Goal: Transaction & Acquisition: Register for event/course

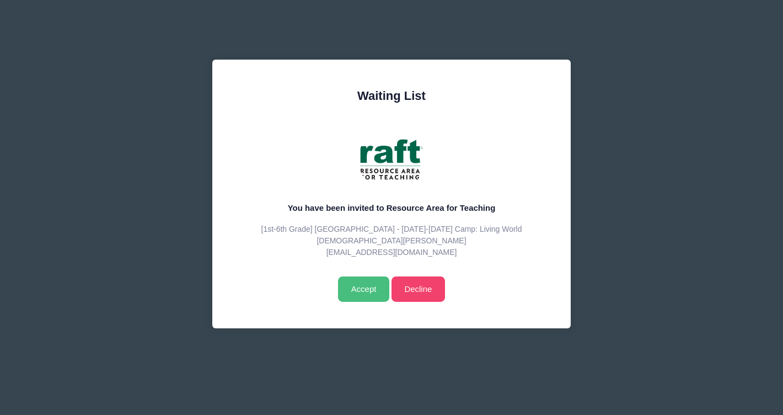
click at [366, 291] on input "Accept" at bounding box center [363, 288] width 51 height 25
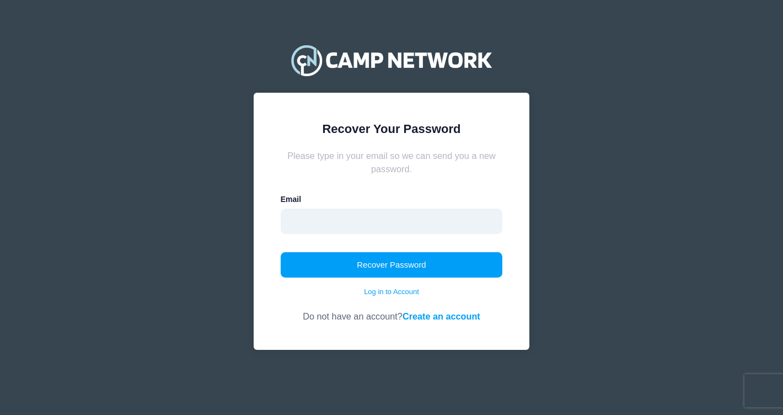
click at [340, 228] on input "email" at bounding box center [392, 220] width 222 height 25
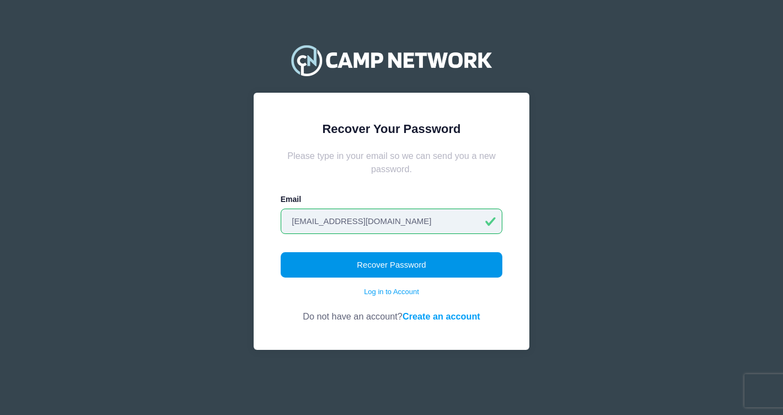
type input "bercab_45@yahoo.com"
click at [338, 264] on button "Recover Password" at bounding box center [392, 264] width 222 height 25
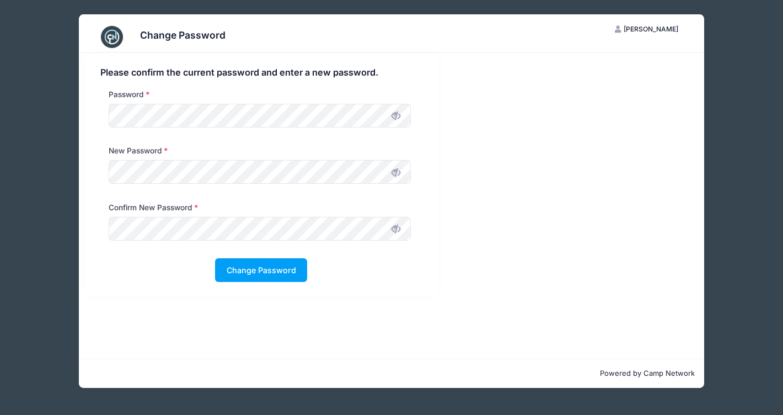
click at [88, 173] on div "Please confirm the current password and enter a new password. Password New Pass…" at bounding box center [261, 174] width 354 height 243
click at [246, 264] on button "Change Password" at bounding box center [261, 270] width 92 height 24
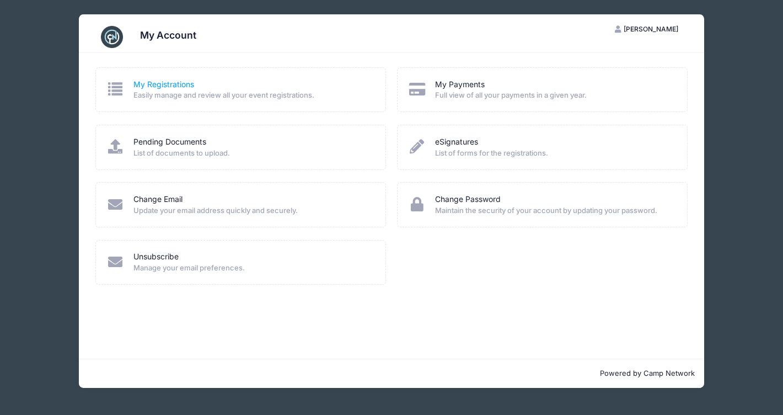
click at [137, 88] on link "My Registrations" at bounding box center [163, 85] width 61 height 12
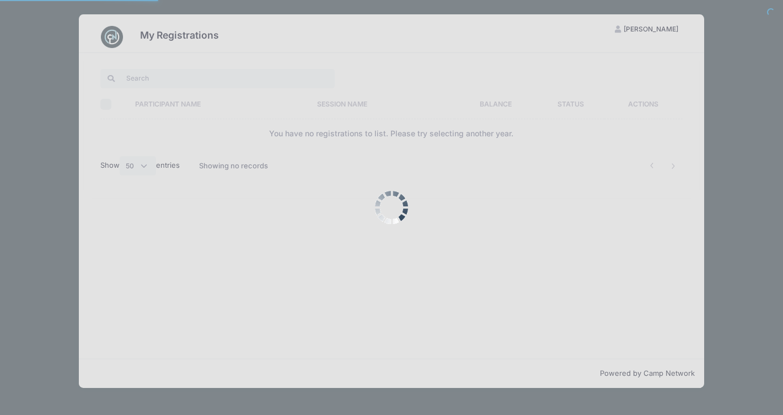
select select "50"
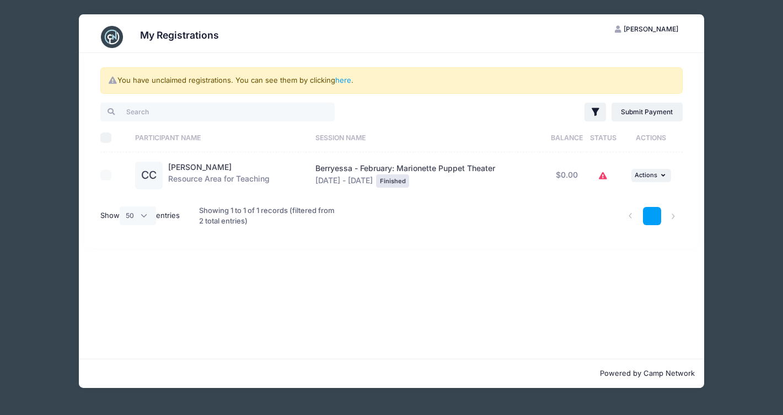
click at [652, 216] on link "1" at bounding box center [652, 216] width 18 height 18
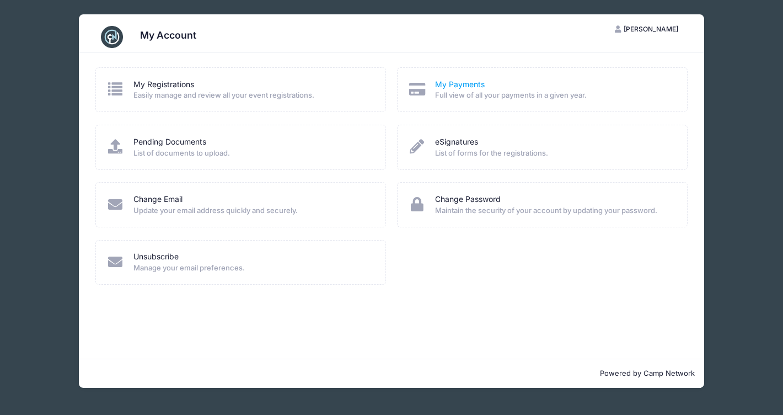
click at [480, 82] on link "My Payments" at bounding box center [460, 85] width 50 height 12
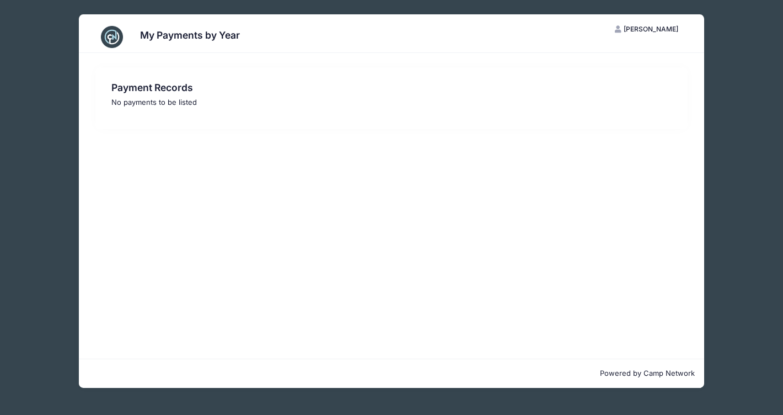
click at [145, 100] on p "No payments to be listed" at bounding box center [391, 102] width 560 height 11
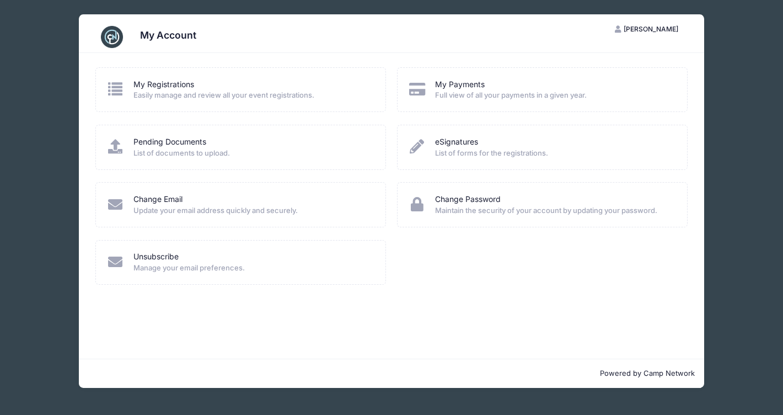
click at [166, 148] on span "List of documents to upload." at bounding box center [252, 153] width 238 height 11
click at [180, 138] on link "Pending Documents" at bounding box center [169, 142] width 73 height 12
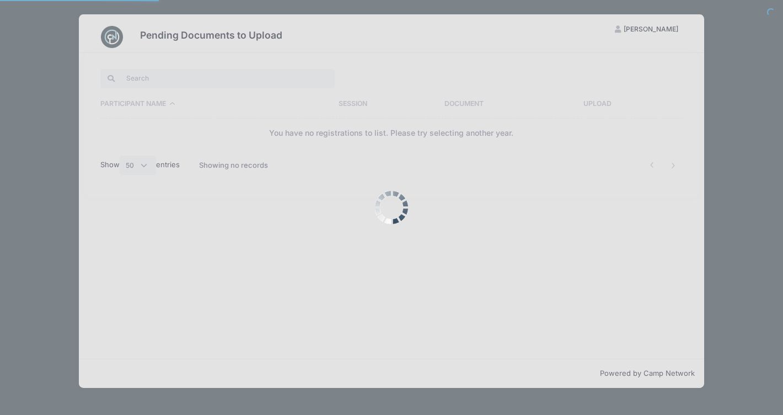
select select "50"
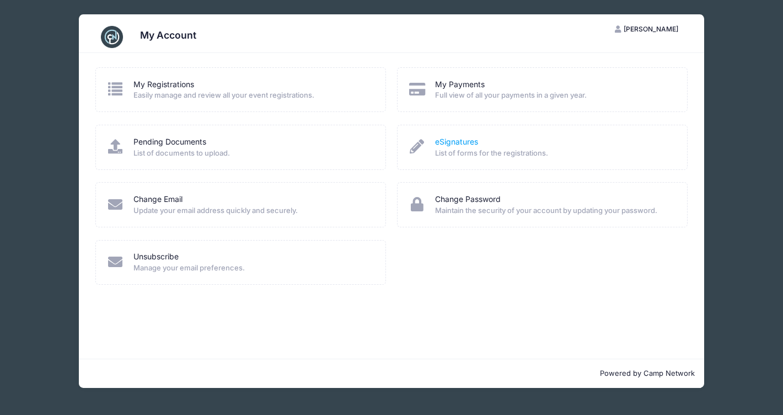
click at [457, 145] on link "eSignatures" at bounding box center [456, 142] width 43 height 12
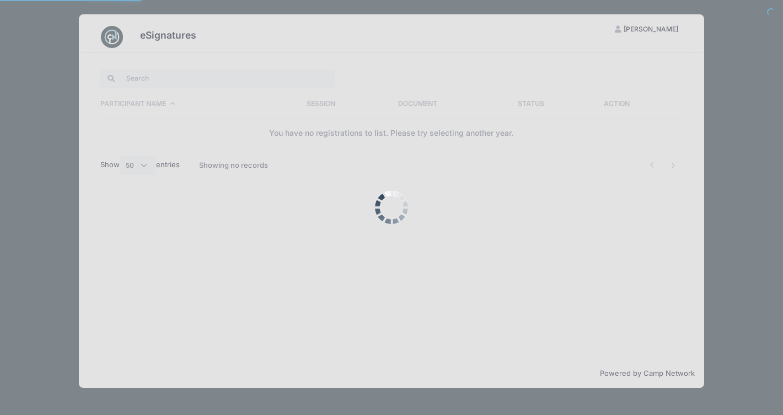
select select "50"
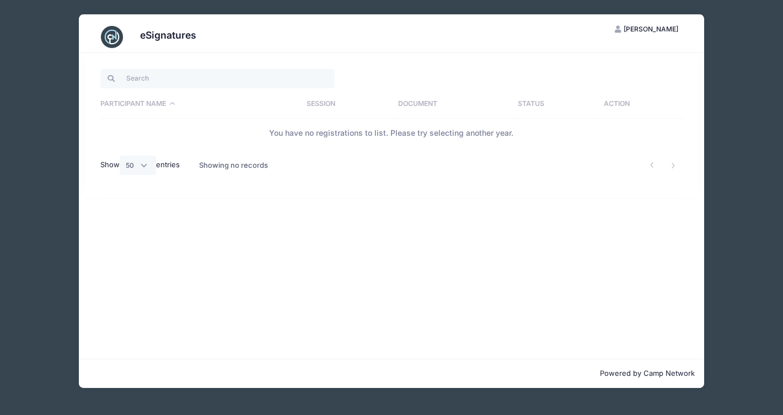
click at [615, 30] on icon "button" at bounding box center [619, 30] width 9 height 0
click at [643, 26] on span "[PERSON_NAME]" at bounding box center [651, 29] width 55 height 8
click at [648, 27] on span "[PERSON_NAME]" at bounding box center [651, 29] width 55 height 8
click at [582, 84] on link "Logout" at bounding box center [618, 84] width 127 height 21
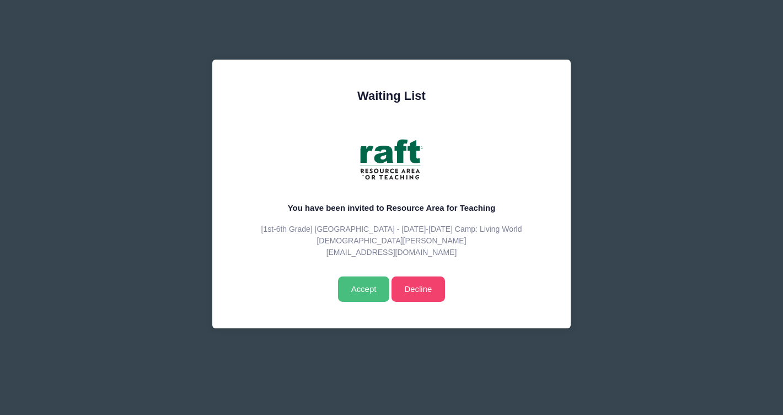
click at [356, 286] on input "Accept" at bounding box center [363, 288] width 51 height 25
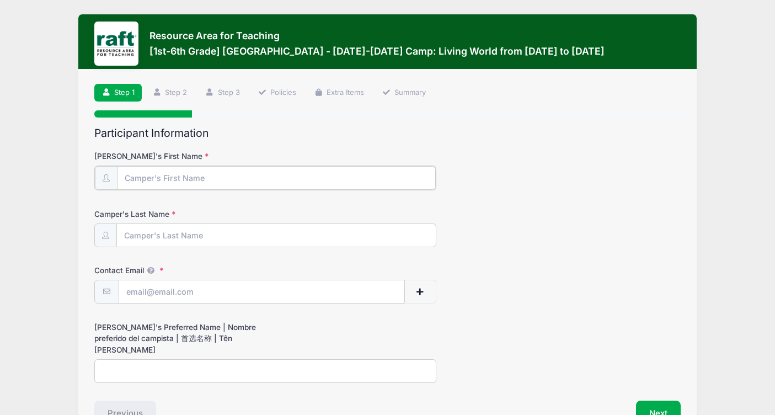
click at [158, 182] on input "[PERSON_NAME]'s First Name" at bounding box center [276, 178] width 319 height 24
type input "chri"
type input "Christian"
type input "cab"
type input "Cabanayan"
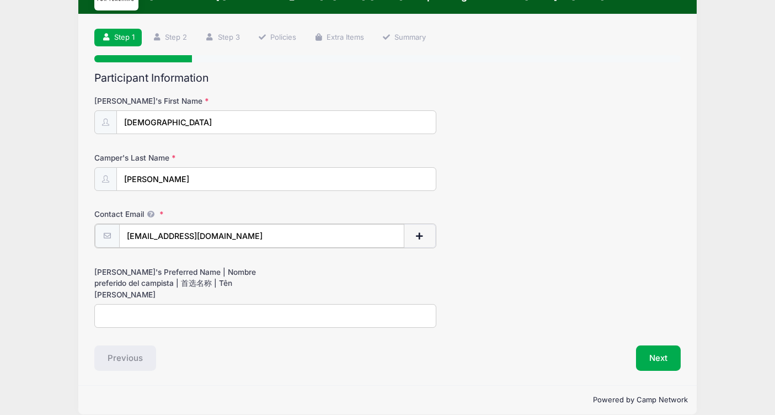
type input "bercab_45@yahoo.com"
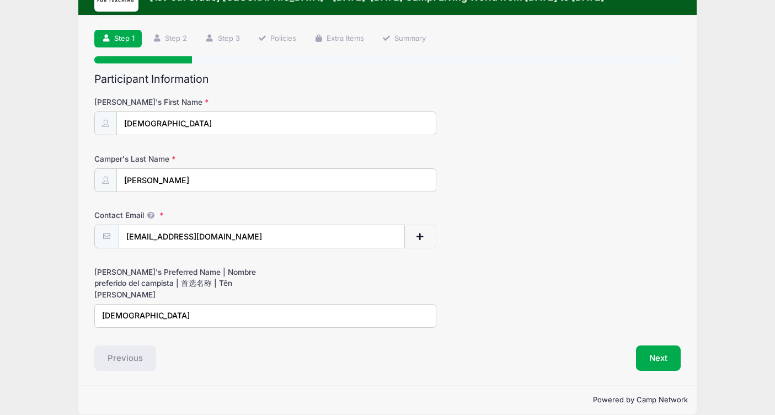
type input "christi"
type input "Christian"
click at [654, 345] on button "Next" at bounding box center [658, 357] width 45 height 25
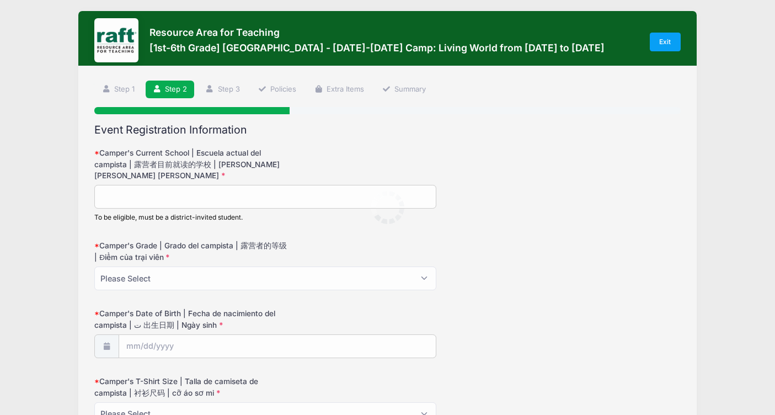
scroll to position [0, 0]
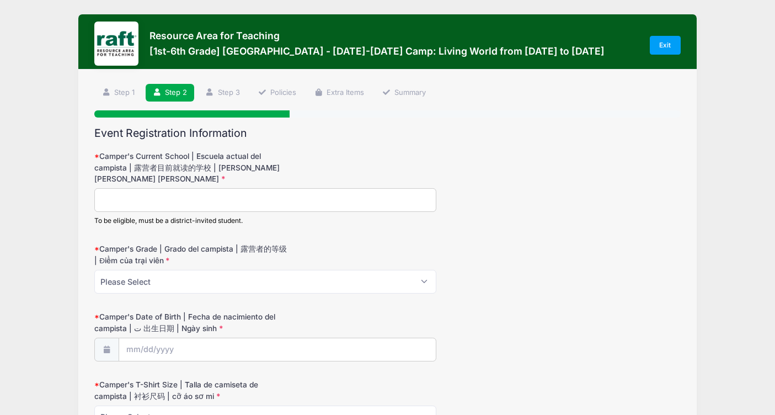
click at [129, 198] on input "Camper's Current School | Escuela actual del campista | 露营者目前就读的学校 | Trường hiệ…" at bounding box center [265, 200] width 342 height 24
type input "noble elementary school"
select select "5"
click at [144, 350] on input "Camper's Date of Birth | Fecha de nacimiento del campista | ت 出生日期 | Ngày sinh" at bounding box center [277, 350] width 316 height 24
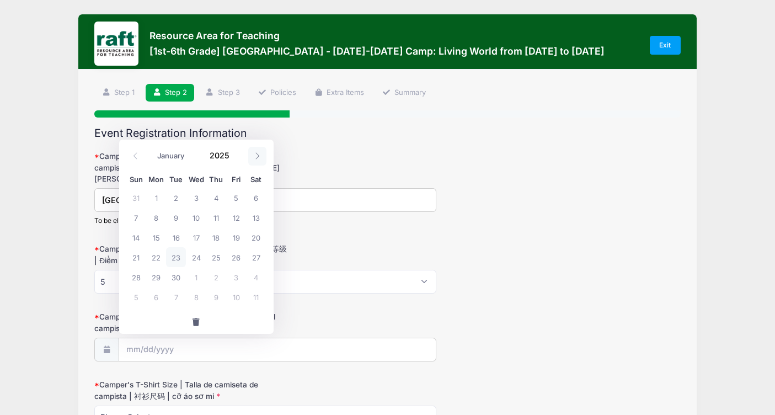
click at [252, 154] on span at bounding box center [257, 156] width 18 height 19
select select "11"
click at [178, 278] on span "30" at bounding box center [176, 277] width 20 height 20
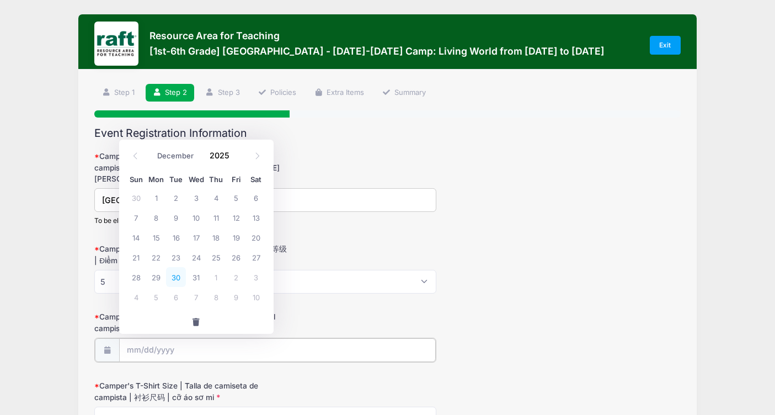
type input "12/30/2025"
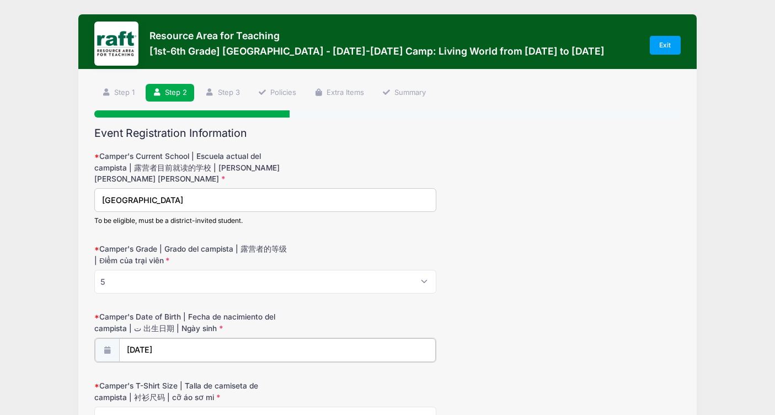
click at [180, 348] on input "12/30/2025" at bounding box center [277, 350] width 316 height 24
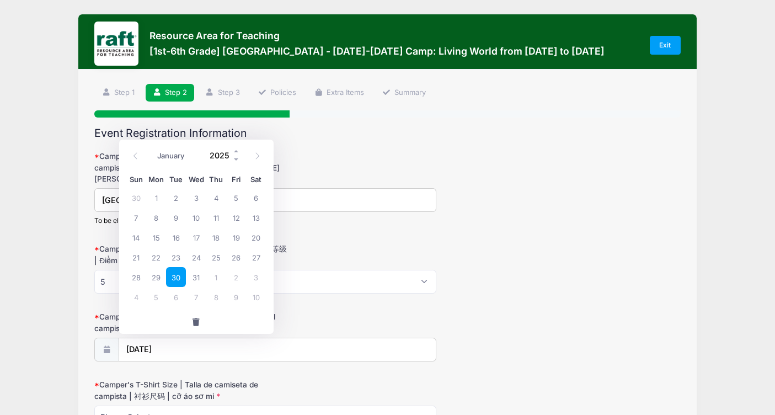
click at [225, 156] on input "2025" at bounding box center [223, 155] width 36 height 17
click at [236, 160] on span at bounding box center [237, 159] width 8 height 8
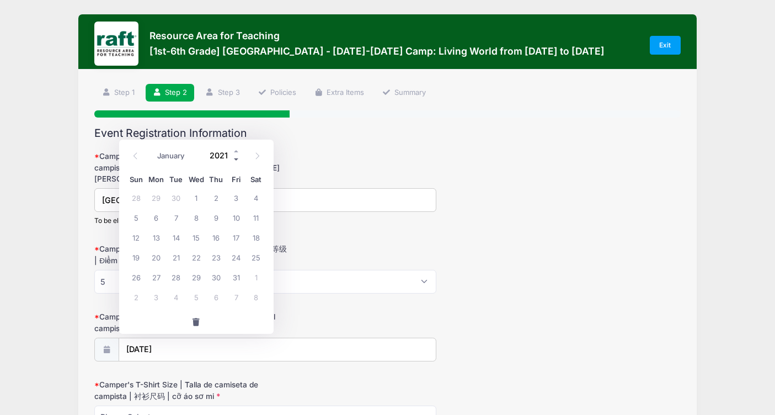
click at [236, 160] on span at bounding box center [237, 159] width 8 height 8
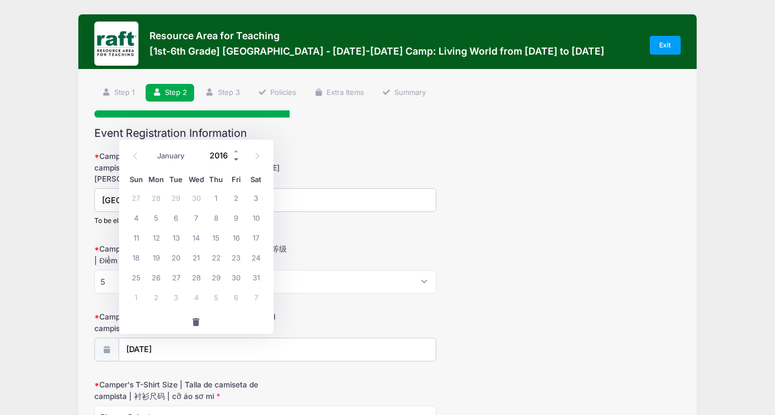
click at [236, 160] on span at bounding box center [237, 159] width 8 height 8
click at [183, 346] on input "12/30/2025" at bounding box center [277, 350] width 316 height 24
click at [236, 157] on span at bounding box center [237, 159] width 8 height 8
click at [238, 149] on span at bounding box center [237, 151] width 8 height 8
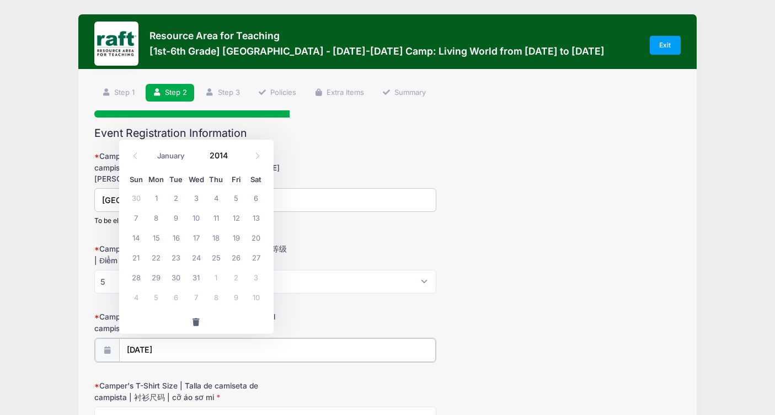
click at [211, 348] on input "12/30/2025" at bounding box center [277, 350] width 316 height 24
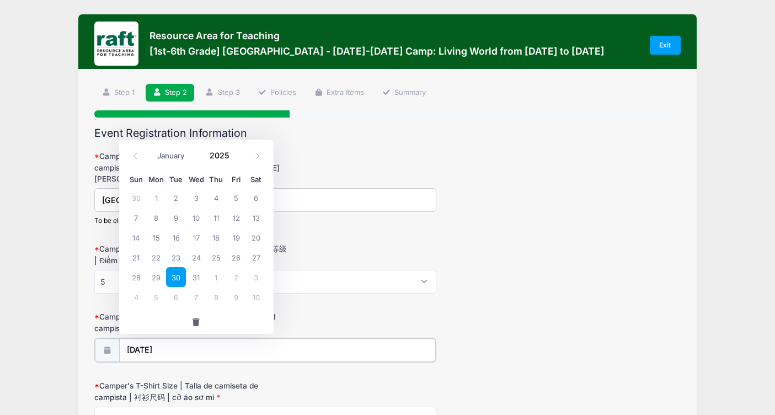
click at [180, 349] on input "12/30/2025" at bounding box center [277, 350] width 316 height 24
click at [176, 340] on input "12/30/2025" at bounding box center [277, 350] width 316 height 24
click at [236, 160] on span at bounding box center [237, 159] width 8 height 8
click at [238, 151] on span at bounding box center [237, 151] width 8 height 8
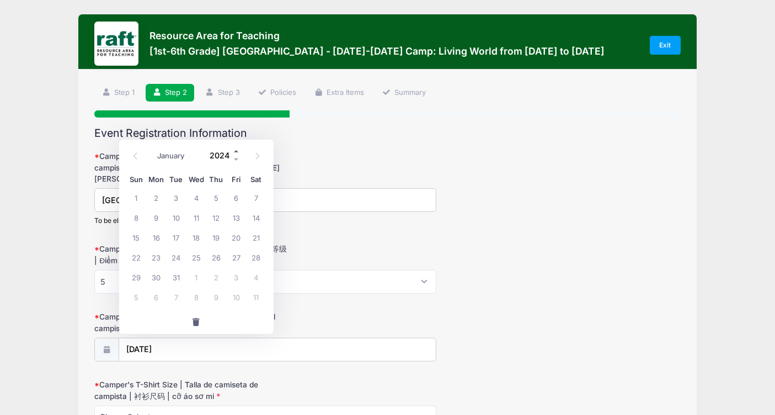
click at [238, 150] on span at bounding box center [237, 151] width 8 height 8
click at [238, 162] on span at bounding box center [237, 159] width 8 height 8
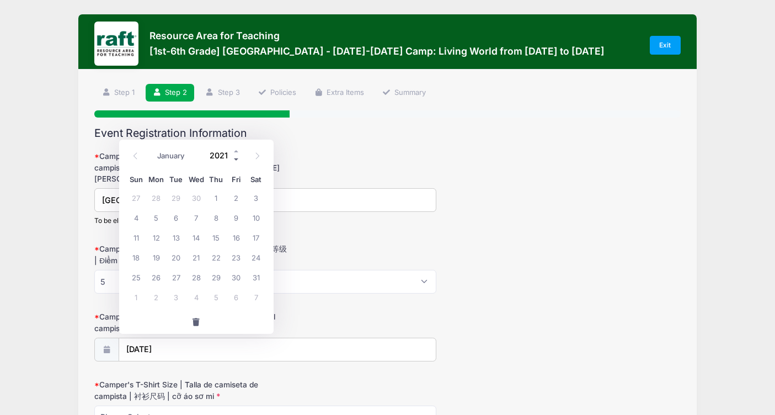
click at [238, 162] on span at bounding box center [237, 159] width 8 height 8
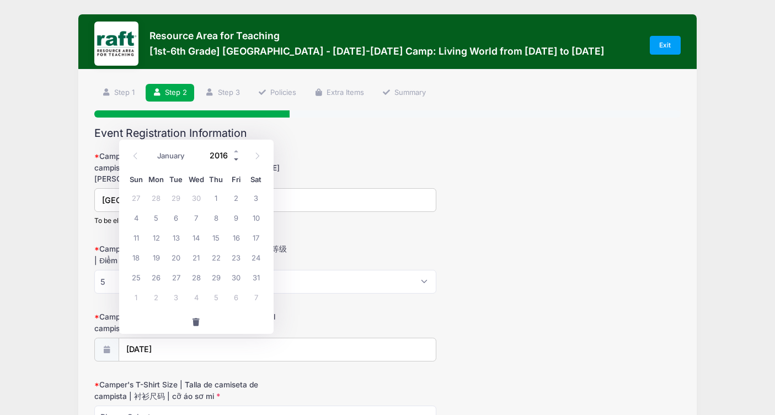
click at [238, 162] on span at bounding box center [237, 159] width 8 height 8
type input "2014"
click at [173, 277] on span "30" at bounding box center [176, 277] width 20 height 20
type input "12/30/2014"
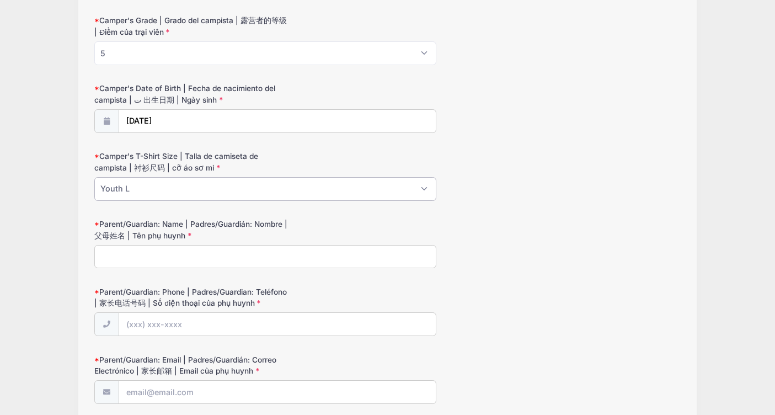
scroll to position [245, 0]
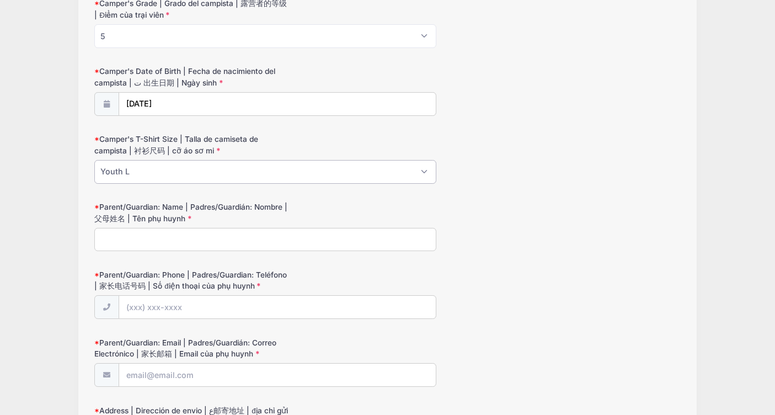
select select "Youth M"
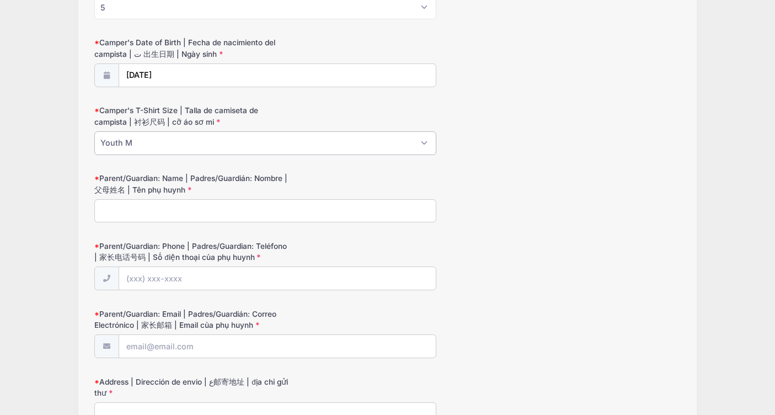
scroll to position [274, 0]
click at [208, 216] on input "Parent/Guardian: Name | Padres/Guardián: Nombre | 父母姓名 | Tên phụ huynh" at bounding box center [265, 211] width 342 height 24
type input "nerissa cabanayan"
click at [185, 273] on input "Parent/Guardian: Phone | Padres/Guardian: Teléfono | 家长电话号码 | Số điện thoại của…" at bounding box center [277, 279] width 316 height 24
type input "(408) 674-3585"
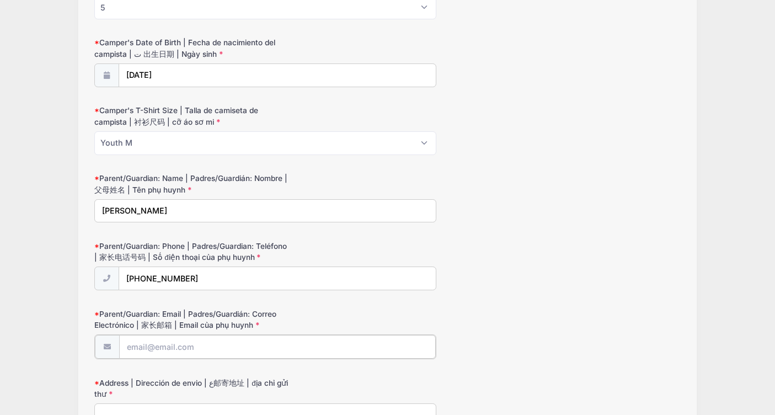
click at [157, 352] on input "Parent/Guardian: Email | Padres/Guardián: Correo Electrónico | 家长邮箱 | Email của…" at bounding box center [277, 347] width 316 height 24
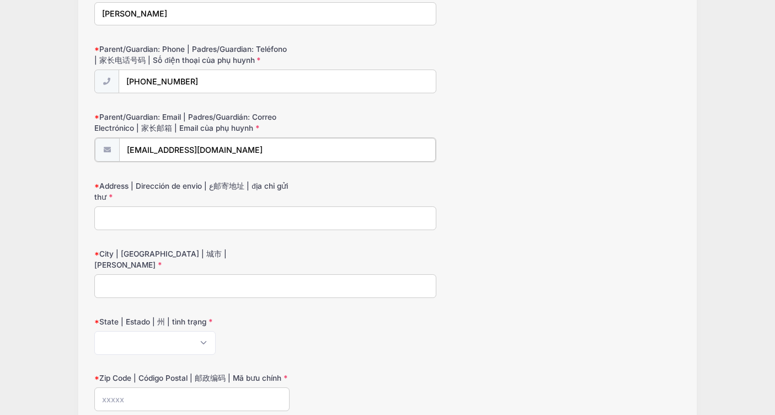
scroll to position [472, 0]
type input "bercab_45@yahoo.com"
click at [119, 209] on input "Address | Dirección de envio | ع邮寄地址 | địa chỉ gửi thư" at bounding box center [265, 216] width 342 height 24
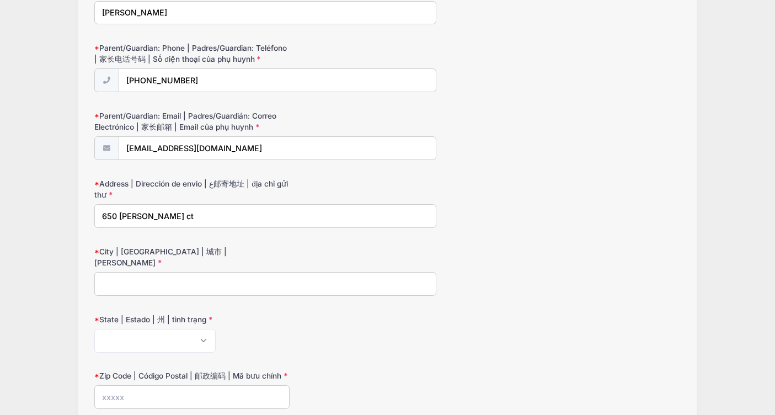
type input "650 oropeza ct"
click at [138, 272] on input "City | Ciudad | 城市 | Thành phố" at bounding box center [265, 284] width 342 height 24
type input "san jose"
select select "CA"
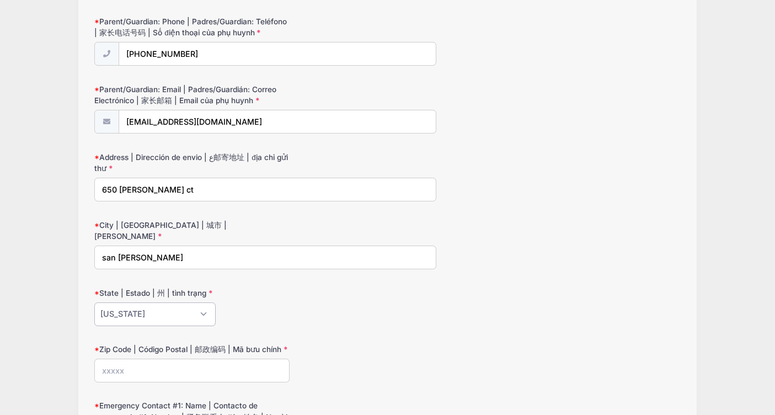
scroll to position [547, 0]
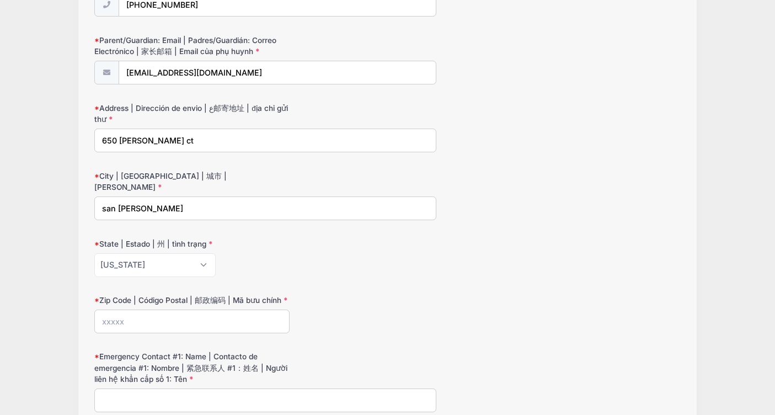
click at [198, 309] on input "Zip Code | Código Postal | 邮政编码 | Mã bưu chính" at bounding box center [191, 321] width 195 height 24
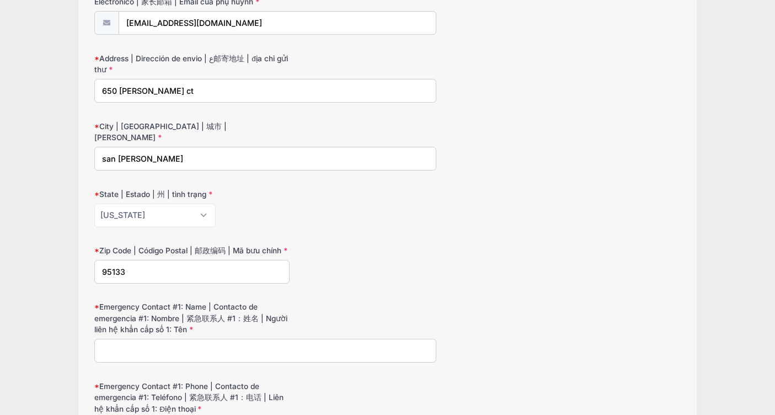
scroll to position [598, 0]
type input "95133"
click at [169, 337] on input "Emergency Contact #1: Name | Contacto de emergencia #1: Nombre | 紧急联系人 #1：姓名 | …" at bounding box center [265, 349] width 342 height 24
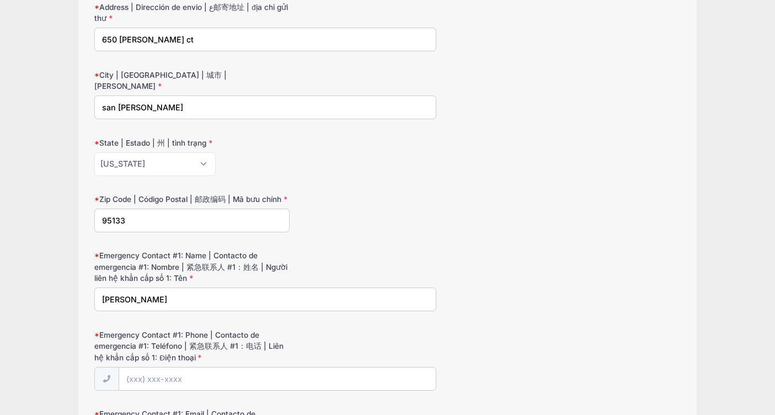
scroll to position [652, 0]
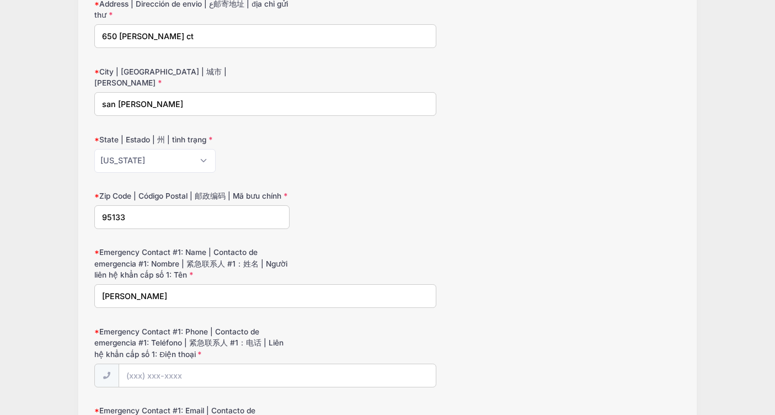
type input "bernard cabanayan"
click at [180, 364] on input "Emergency Contact #1: Phone | Contacto de emergencia #1: Teléfono | 紧急联系人 #1：电话…" at bounding box center [277, 376] width 316 height 24
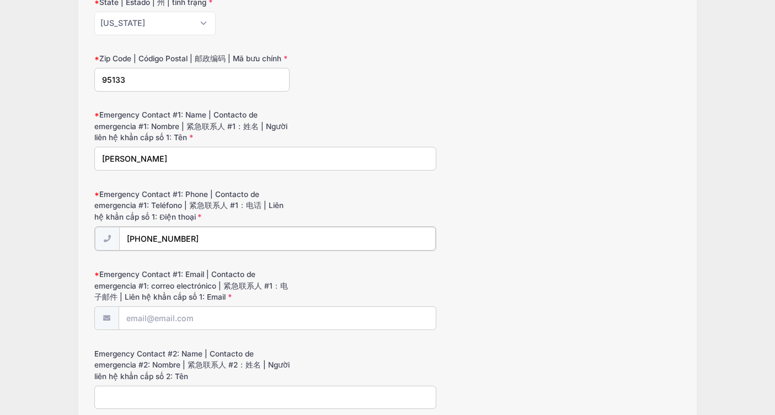
scroll to position [792, 0]
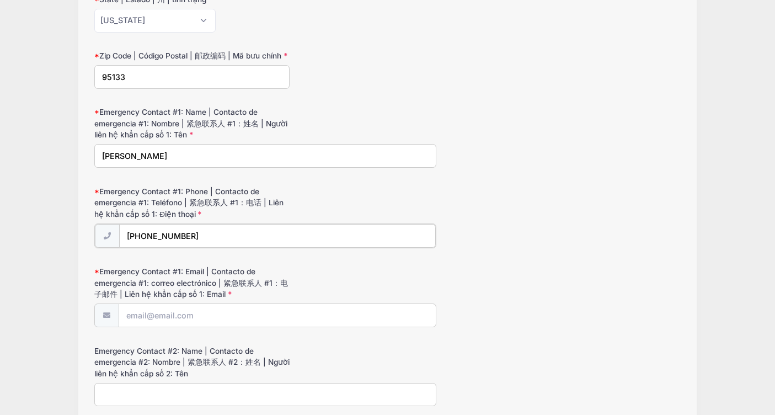
type input "(408) 674-9783"
click at [153, 303] on input "Emergency Contact #1: Email | Contacto de emergencia #1: correo electrónico | 紧…" at bounding box center [277, 315] width 316 height 24
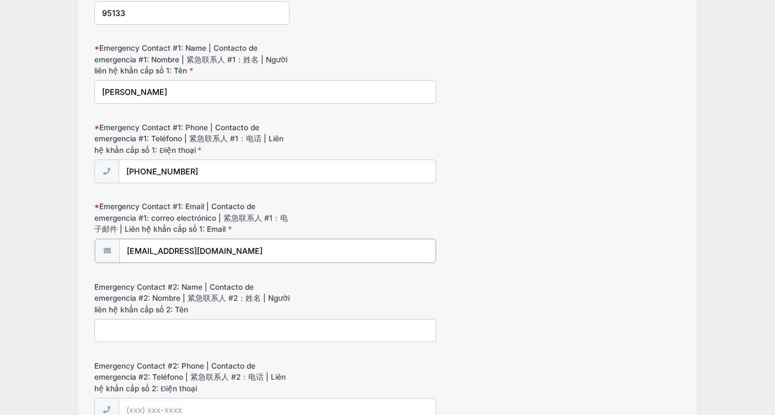
scroll to position [886, 0]
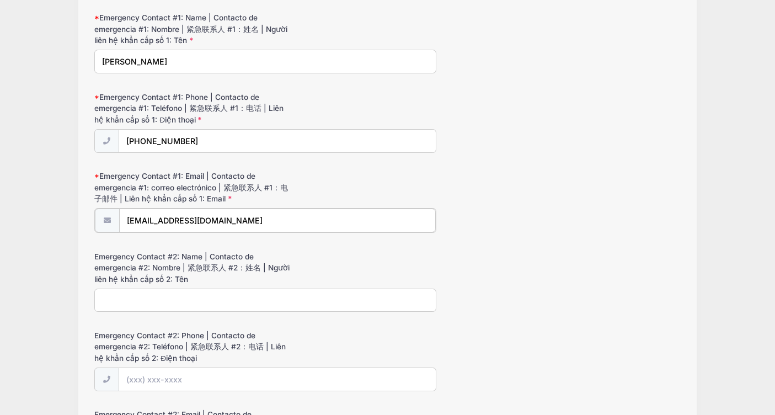
type input "bccbern@aol.com"
click at [131, 287] on input "Emergency Contact #2: Name | Contacto de emergencia #2: Nombre | 紧急联系人 #2：姓名 | …" at bounding box center [265, 299] width 342 height 24
click at [159, 367] on input "Emergency Contact #2: Phone | Contacto de emergencia #2: Teléfono | 紧急联系人 #2：电话…" at bounding box center [277, 379] width 316 height 24
click at [140, 287] on input "nerissa cxabanayan" at bounding box center [265, 299] width 342 height 24
type input "nerissa cabanayan"
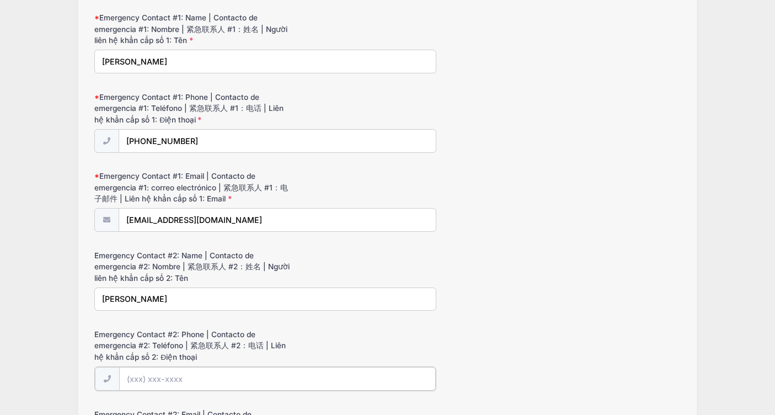
click at [147, 367] on input "Emergency Contact #2: Phone | Contacto de emergencia #2: Teléfono | 紧急联系人 #2：电话…" at bounding box center [277, 379] width 316 height 24
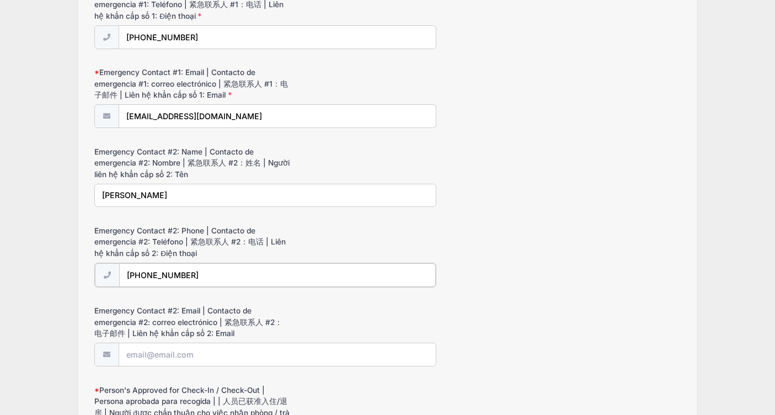
scroll to position [991, 0]
type input "(408) 674-3585"
click at [153, 341] on input "Emergency Contact #2: Email | Contacto de emergencia #2: correo electrónico | 紧…" at bounding box center [277, 353] width 316 height 24
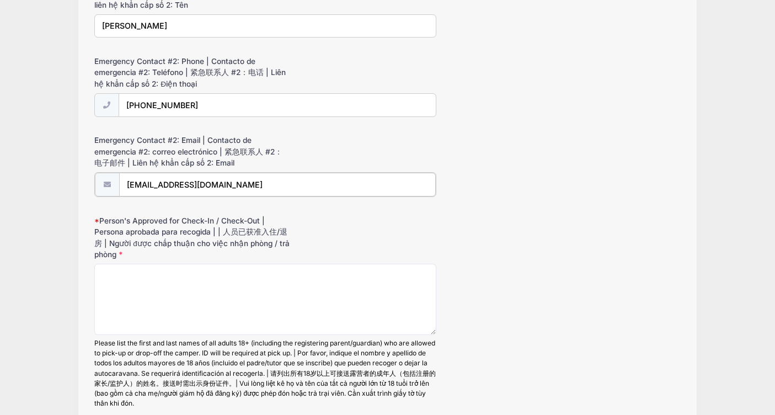
scroll to position [1163, 0]
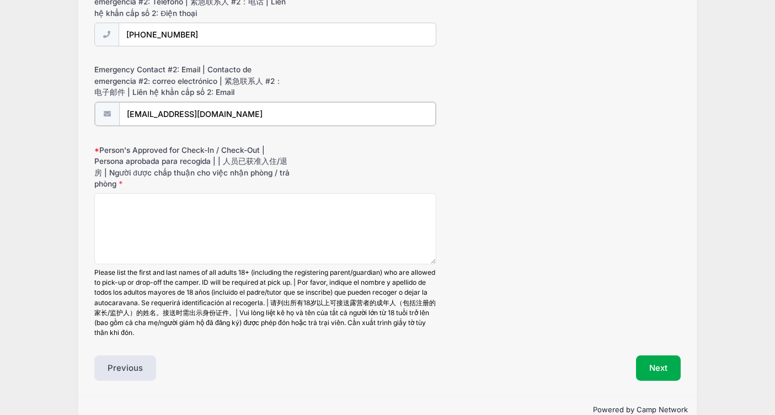
type input "bercan_45@yahoo.com"
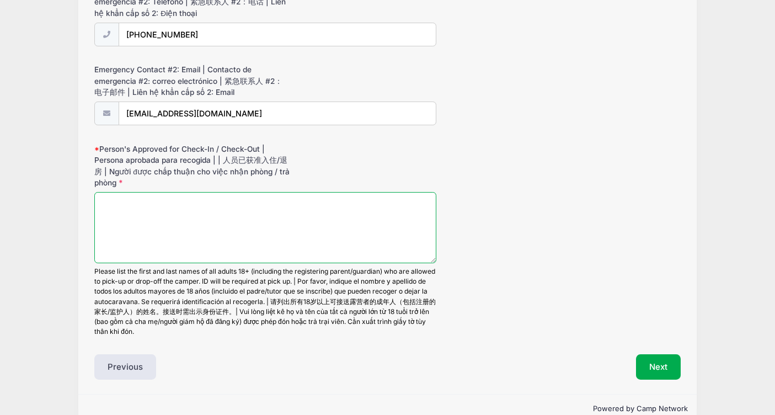
scroll to position [1228, 0]
drag, startPoint x: 182, startPoint y: 202, endPoint x: 165, endPoint y: 192, distance: 19.8
click at [165, 193] on textarea "Person's Approved for Check-In / Check-Out | Persona aprobada para recogida | |…" at bounding box center [265, 228] width 342 height 71
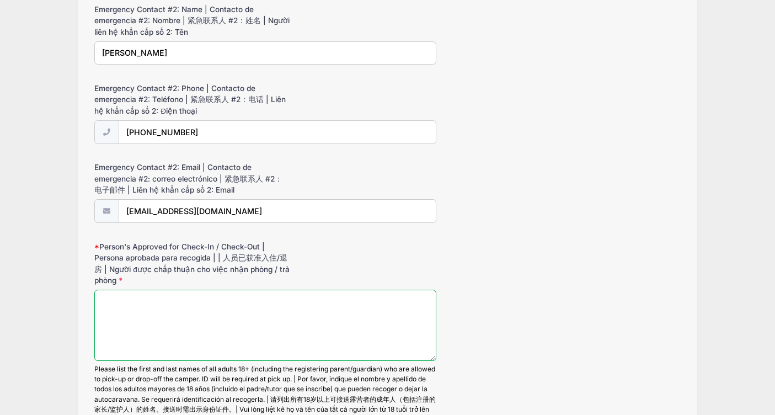
scroll to position [1132, 0]
click at [166, 292] on textarea "Person's Approved for Check-In / Check-Out | Persona aprobada para recogida | |…" at bounding box center [265, 324] width 342 height 71
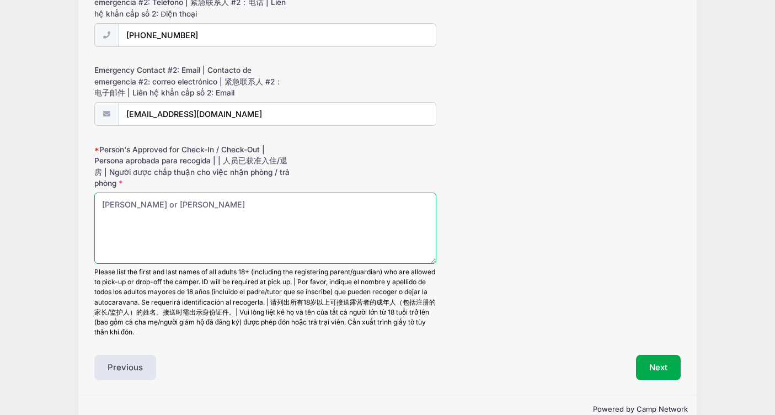
scroll to position [1228, 0]
type textarea "nerissa cabanayan or bernard cabanayan"
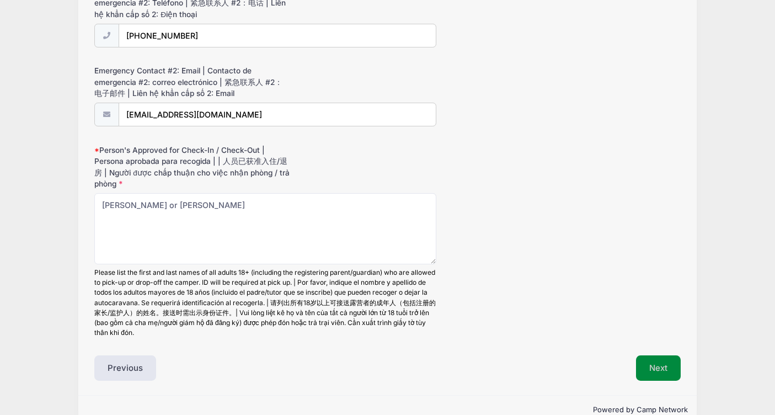
click at [667, 355] on button "Next" at bounding box center [658, 367] width 45 height 25
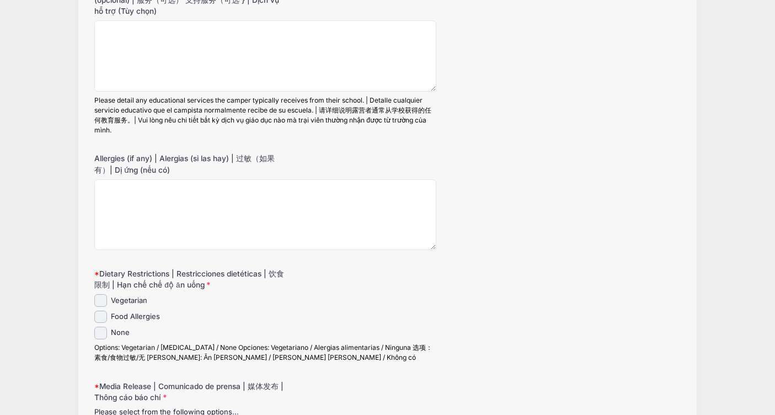
scroll to position [169, 0]
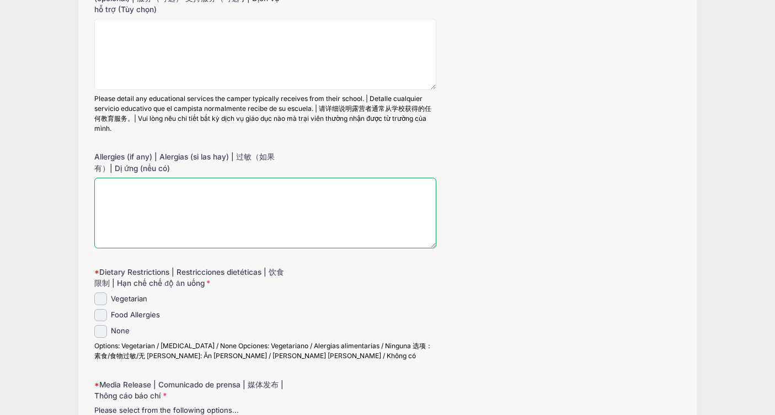
click at [149, 197] on textarea "Allergies (if any) | Alergias (si las hay) | 过敏（如果有）| Dị ứng (nếu có)" at bounding box center [265, 213] width 342 height 71
type textarea "e"
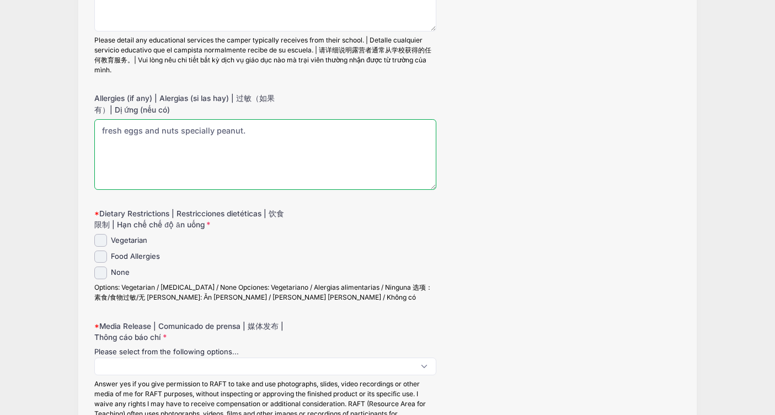
scroll to position [229, 0]
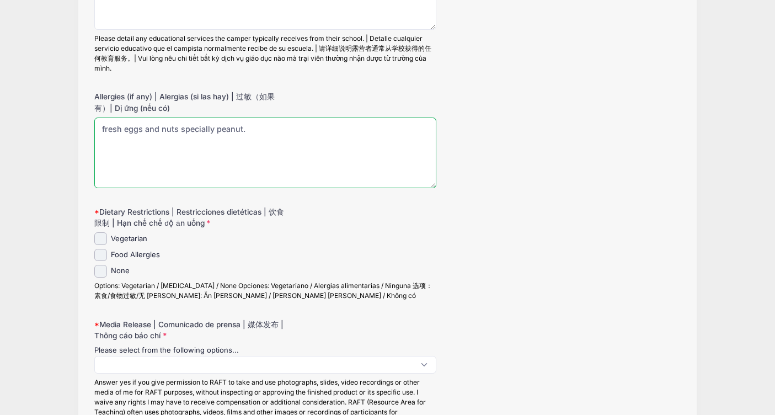
click at [160, 127] on textarea "fresh eggs and nuts specially peanut." at bounding box center [265, 152] width 342 height 71
click at [142, 128] on textarea "fresh eggs and all nuts specially peanut." at bounding box center [265, 152] width 342 height 71
click at [139, 124] on textarea "fresh egg egg and all nuts specially peanut." at bounding box center [265, 152] width 342 height 71
click at [155, 123] on textarea "fresh egg (egg and all nuts specially peanut." at bounding box center [265, 152] width 342 height 71
click at [307, 127] on textarea "fresh egg (egg yolk) and all nuts specially peanut." at bounding box center [265, 152] width 342 height 71
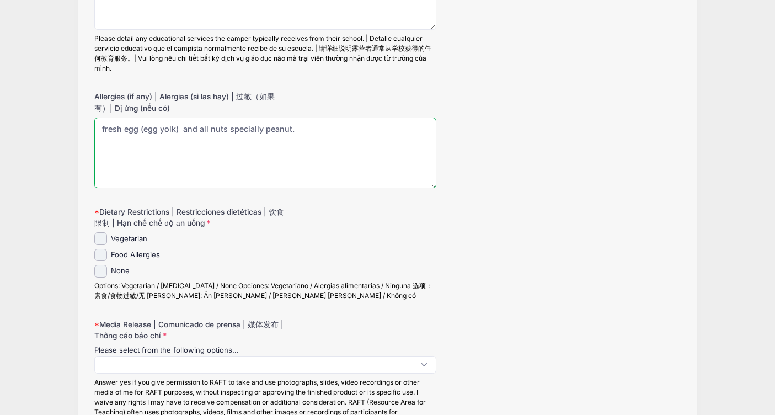
type textarea "fresh egg (egg yolk) and all nuts specially peanut."
click at [103, 251] on input "Food Allergies" at bounding box center [100, 255] width 13 height 13
checkbox input "true"
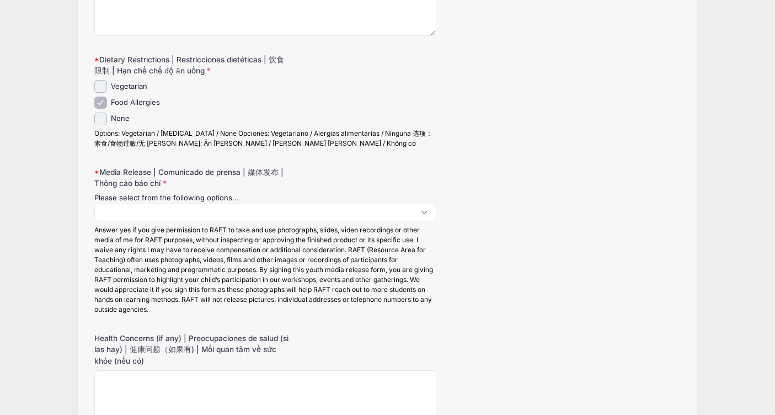
scroll to position [422, 0]
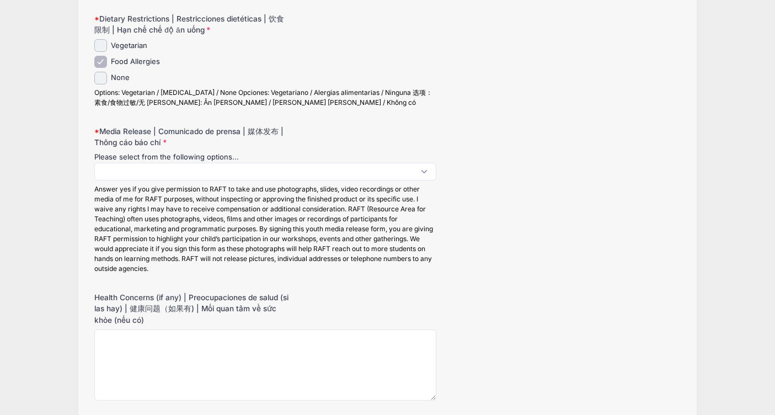
click at [116, 166] on span at bounding box center [265, 172] width 342 height 18
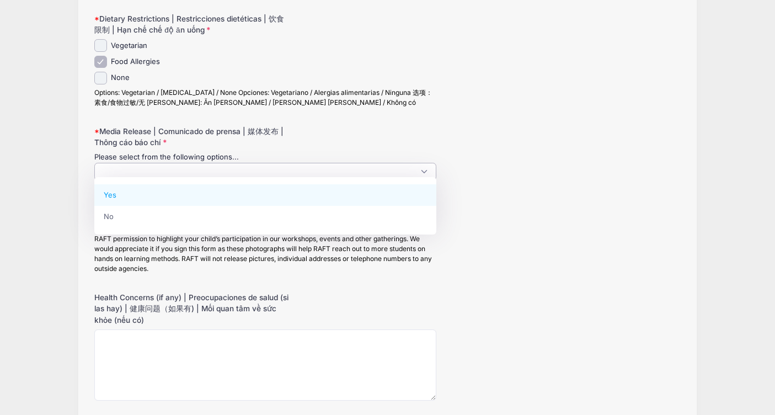
select select "Yes"
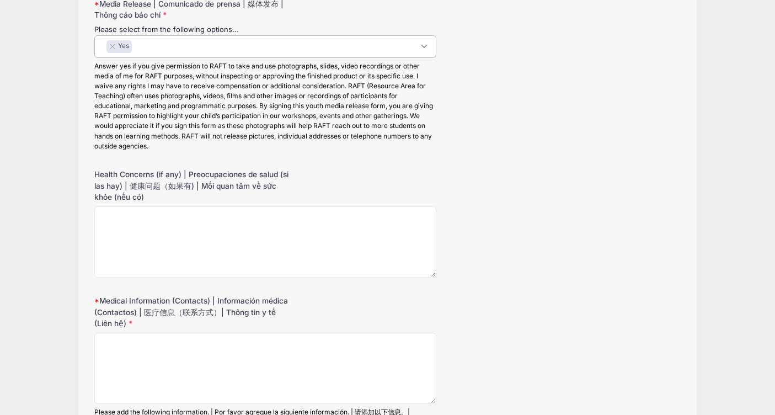
scroll to position [553, 0]
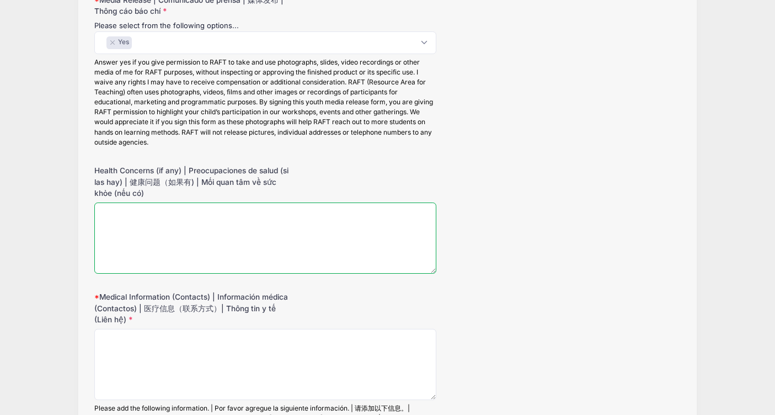
click at [179, 243] on textarea "Health Concerns (if any) | Preocupaciones de salud (si las hay) | 健康问题（如果有) | M…" at bounding box center [265, 237] width 342 height 71
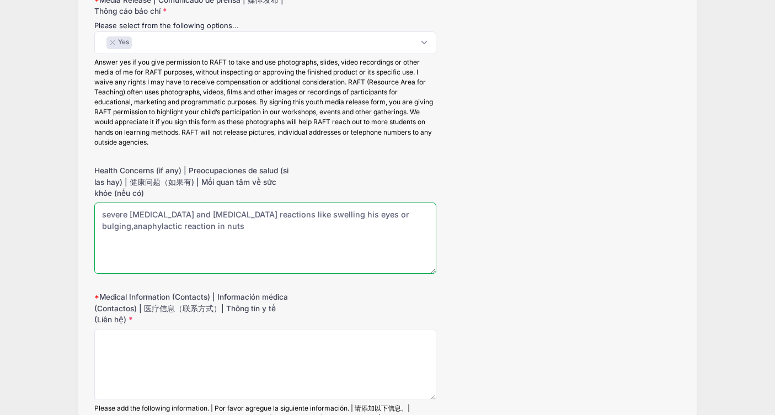
click at [132, 218] on textarea "severe eczema and food allergies reactions like swelling his eyes or bulging,an…" at bounding box center [265, 237] width 342 height 71
click at [213, 221] on textarea "severe eczema and food allergies reactions like swelling his eyes or bulging, a…" at bounding box center [265, 237] width 342 height 71
click at [212, 222] on textarea "severe eczema and food allergies reactions like swelling his eyes or bulging, a…" at bounding box center [265, 237] width 342 height 71
click at [268, 224] on textarea "severe eczema and food allergies reactions like swelling his eyes or bulging, a…" at bounding box center [265, 237] width 342 height 71
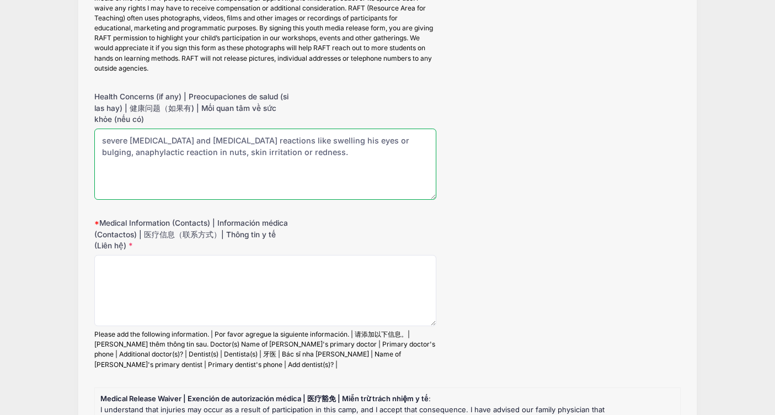
scroll to position [628, 0]
type textarea "severe eczema and food allergies reactions like swelling his eyes or bulging, a…"
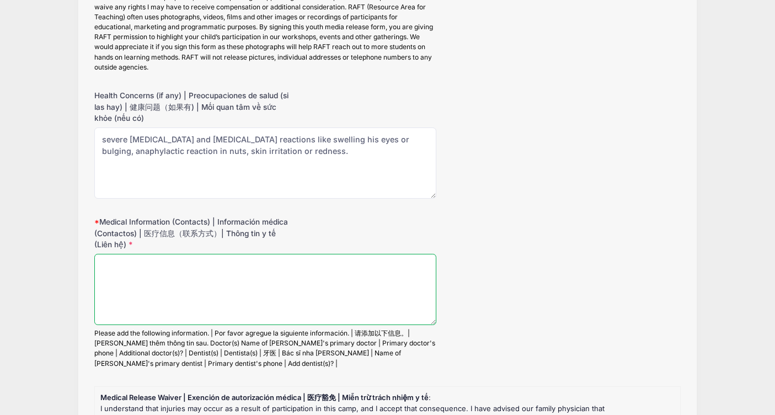
click at [186, 271] on textarea "Medical Information (Contacts) | Información médica (Contactos) | 医疗信息（联系方式）| T…" at bounding box center [265, 289] width 342 height 71
click at [176, 288] on textarea "Medical Information (Contacts) | Información médica (Contactos) | 医疗信息（联系方式）| T…" at bounding box center [265, 289] width 342 height 71
click at [112, 260] on textarea "allegic reaction" at bounding box center [265, 289] width 342 height 71
click at [114, 260] on textarea "allegic reaction" at bounding box center [265, 289] width 342 height 71
click at [175, 263] on textarea "allergic reaction" at bounding box center [265, 289] width 342 height 71
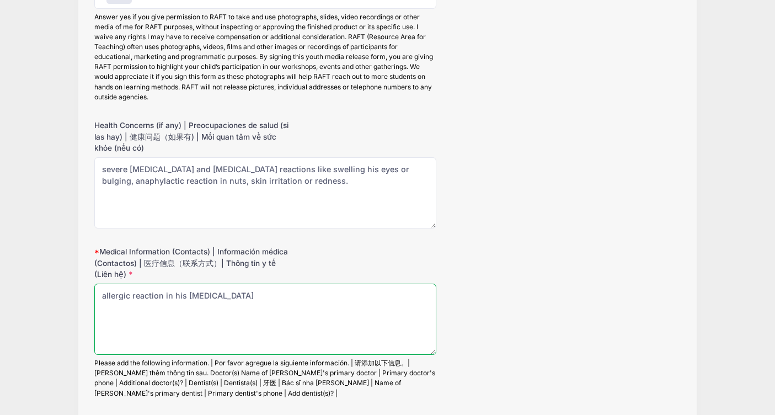
scroll to position [602, 0]
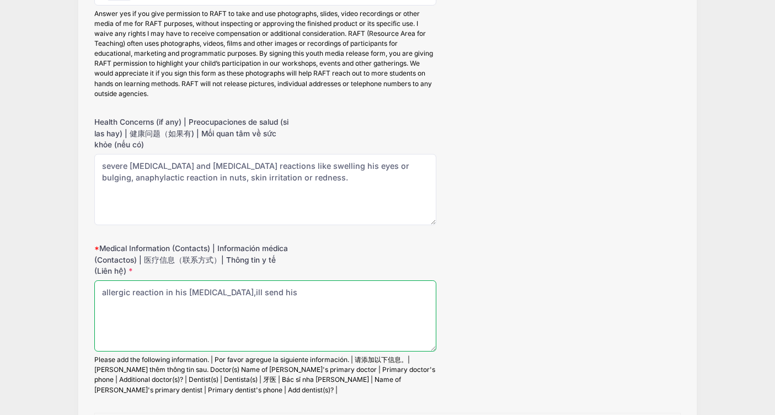
click at [232, 285] on textarea "allergic reaction in his food allergy,ill send his" at bounding box center [265, 315] width 342 height 71
click at [319, 291] on textarea "allergic reaction in his food allergy, ill send his" at bounding box center [265, 315] width 342 height 71
click at [338, 288] on textarea "allergic reaction in his food allergy, ill send his epi pen with him and some o…" at bounding box center [265, 315] width 342 height 71
click at [343, 287] on textarea "allergic reaction in his food allergy, ill send his epi pen with him,syrup and …" at bounding box center [265, 315] width 342 height 71
click at [137, 298] on textarea "allergic reaction in his food allergy, ill send his epi pen with him, syrup and…" at bounding box center [265, 315] width 342 height 71
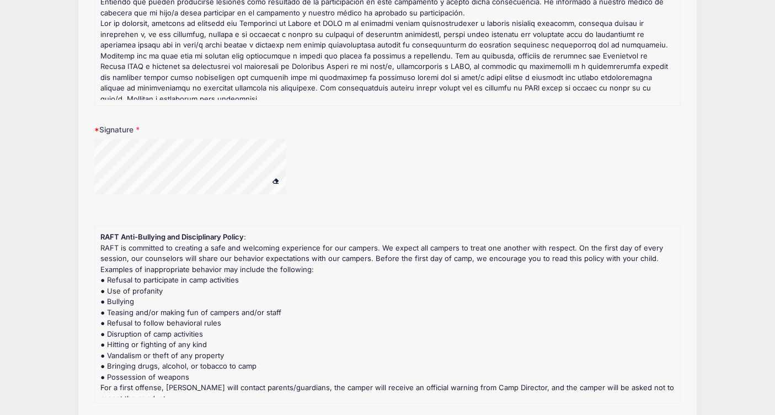
scroll to position [0, 0]
type textarea "allergic reaction in his food allergy, ill send his epi pen with him, syrup and…"
drag, startPoint x: 553, startPoint y: 192, endPoint x: 566, endPoint y: 155, distance: 38.5
click at [566, 155] on div "Signature" at bounding box center [386, 166] width 585 height 84
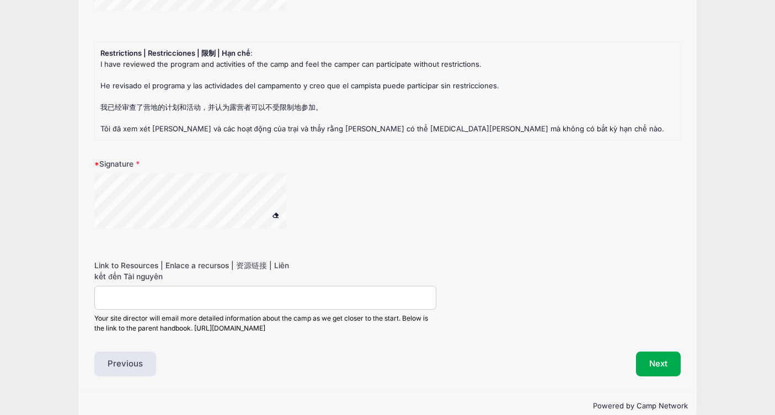
scroll to position [1867, 0]
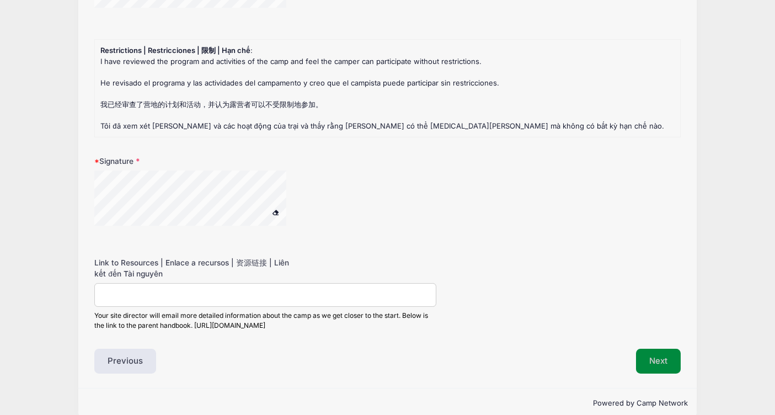
click at [646, 361] on button "Next" at bounding box center [658, 360] width 45 height 25
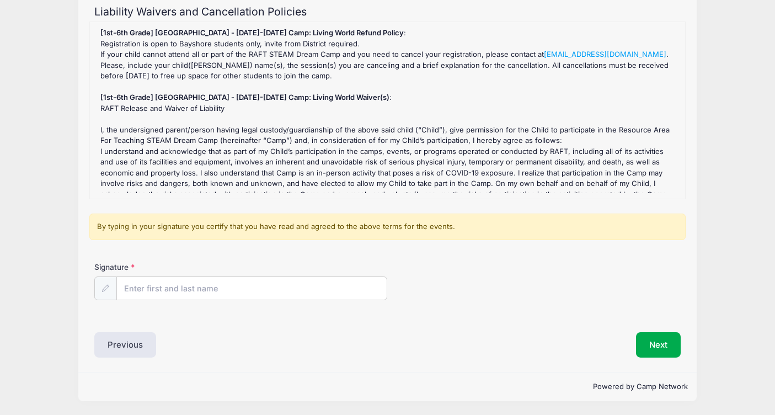
scroll to position [120, 0]
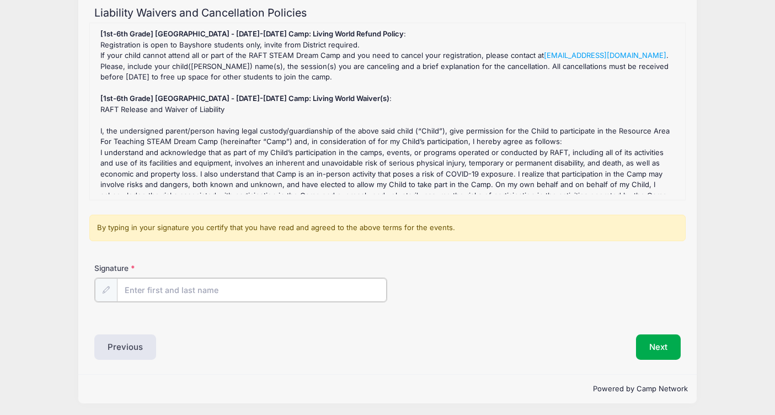
click at [146, 288] on input "Signature" at bounding box center [252, 290] width 270 height 24
type input "ner"
type input "[PERSON_NAME]"
click at [660, 348] on button "Next" at bounding box center [658, 345] width 45 height 25
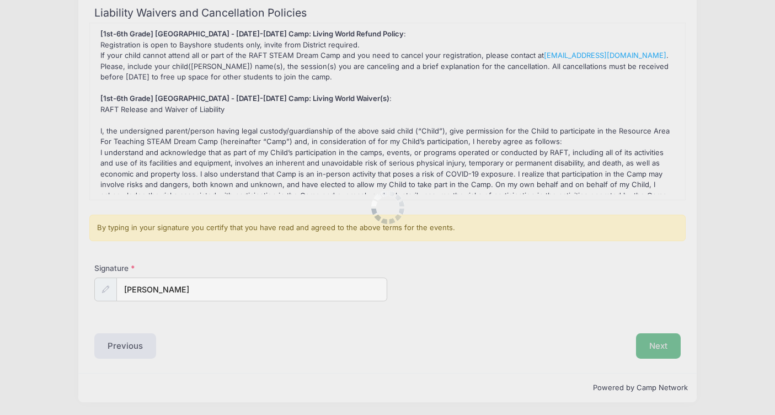
scroll to position [0, 0]
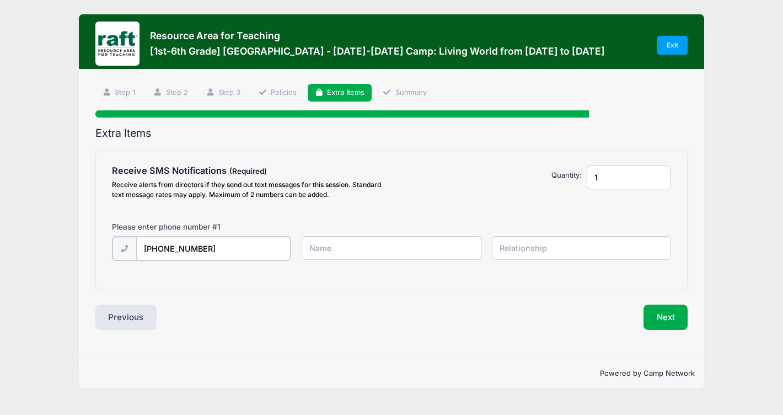
type input "(408) 674-3585"
type input "nerissa"
type input "[PERSON_NAME]"
click at [539, 251] on input "text" at bounding box center [581, 248] width 179 height 24
type input "mother"
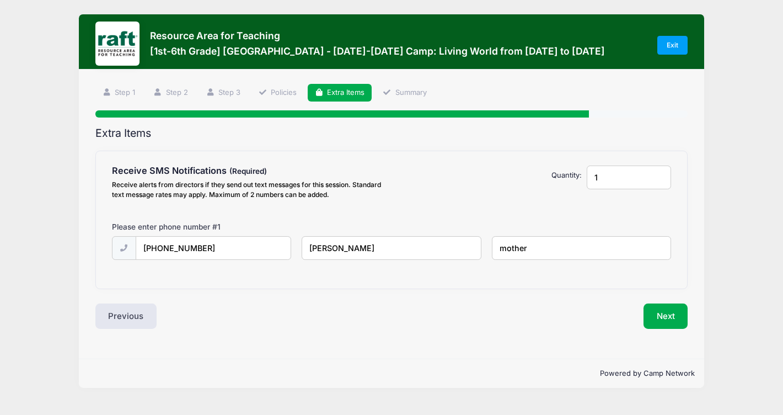
click at [659, 319] on button "Next" at bounding box center [665, 315] width 45 height 25
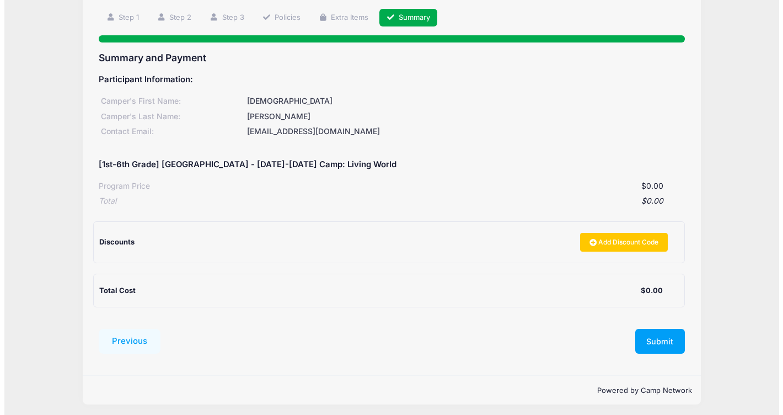
scroll to position [74, 0]
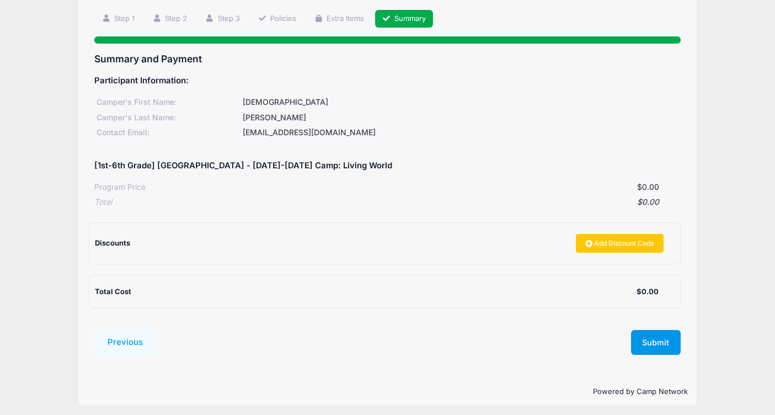
click at [648, 336] on button "Submit" at bounding box center [656, 342] width 50 height 25
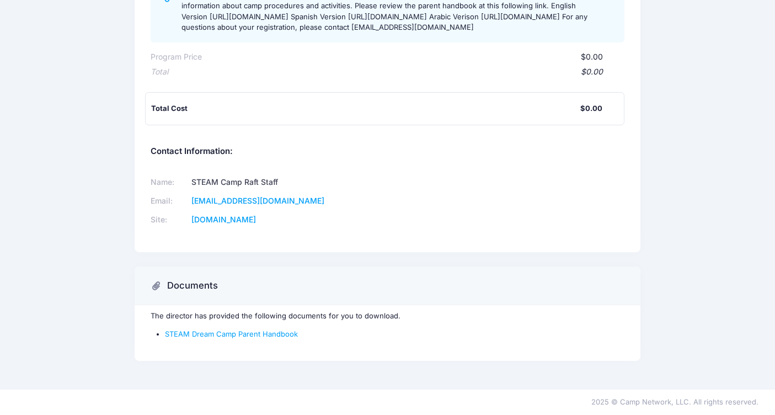
scroll to position [219, 0]
click at [225, 335] on link "STEAM Dream Camp Parent Handbook" at bounding box center [231, 333] width 133 height 9
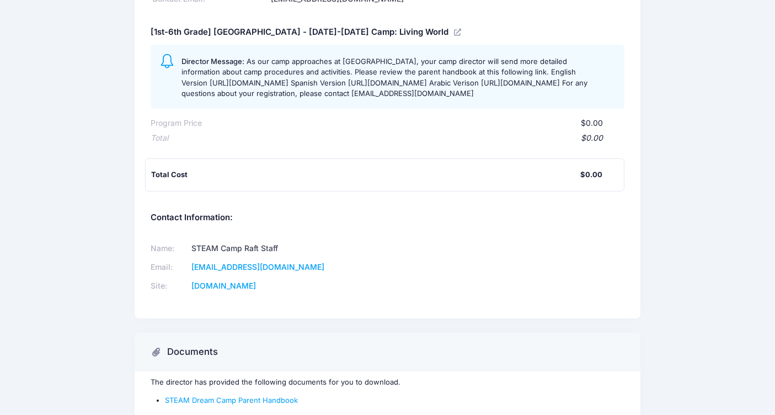
scroll to position [126, 0]
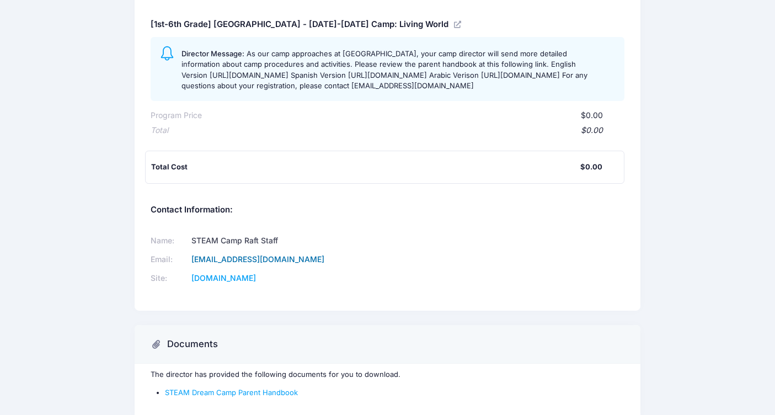
click at [245, 264] on link "steamcamp@raft.net" at bounding box center [257, 258] width 133 height 9
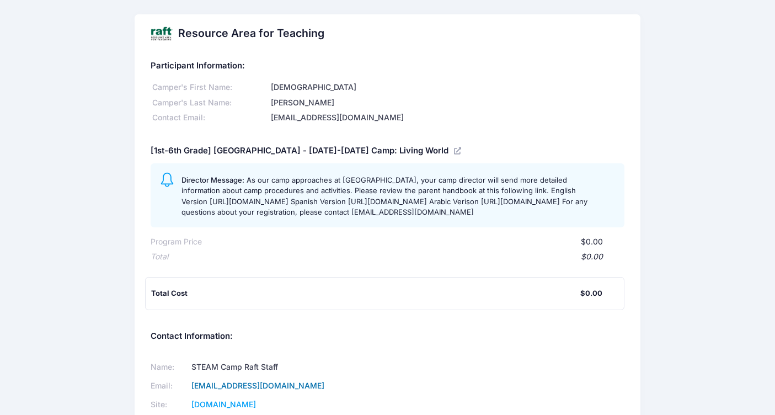
scroll to position [0, 0]
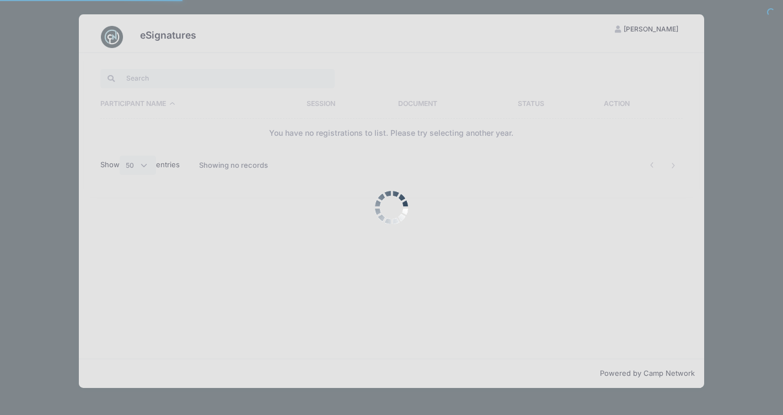
select select "50"
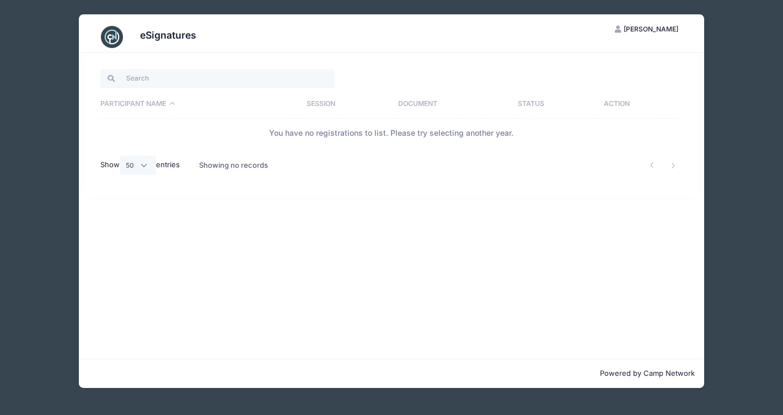
click at [116, 39] on img at bounding box center [112, 37] width 22 height 22
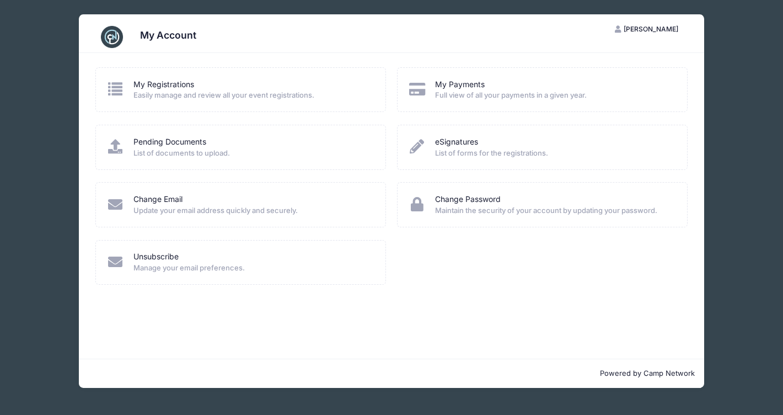
click at [165, 93] on span "Easily manage and review all your event registrations." at bounding box center [252, 95] width 238 height 11
click at [116, 85] on icon at bounding box center [115, 89] width 18 height 14
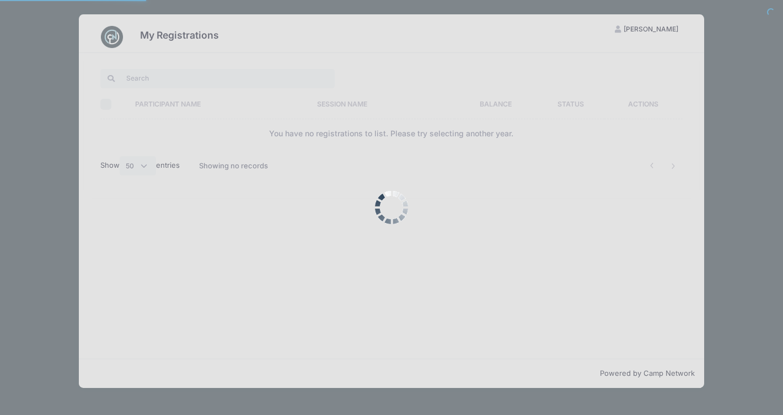
select select "50"
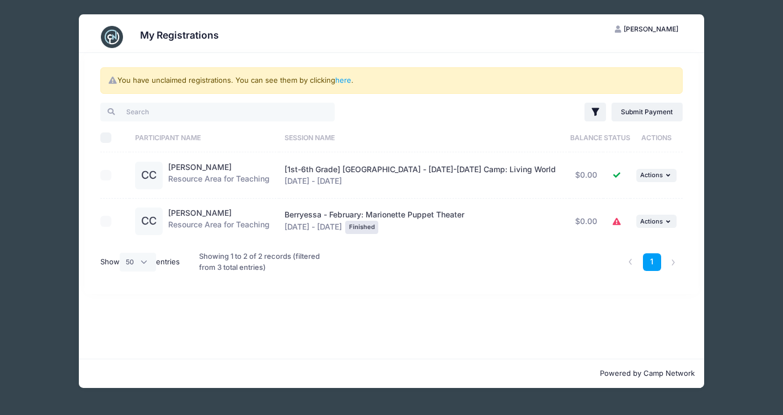
click at [642, 28] on span "[PERSON_NAME]" at bounding box center [651, 29] width 55 height 8
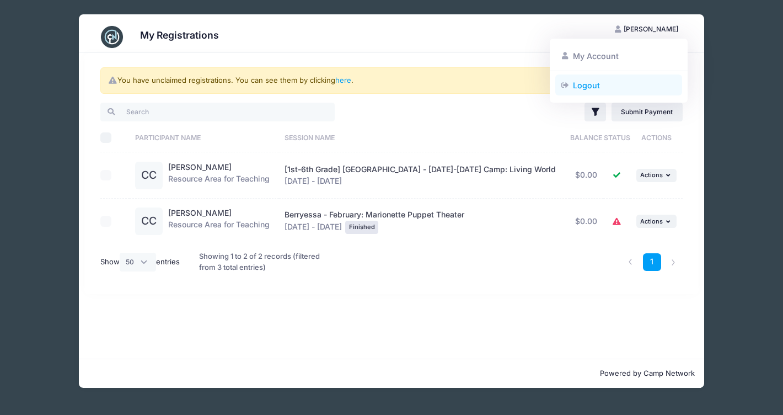
click at [595, 88] on link "Logout" at bounding box center [618, 84] width 127 height 21
